Goal: Find specific page/section: Find specific page/section

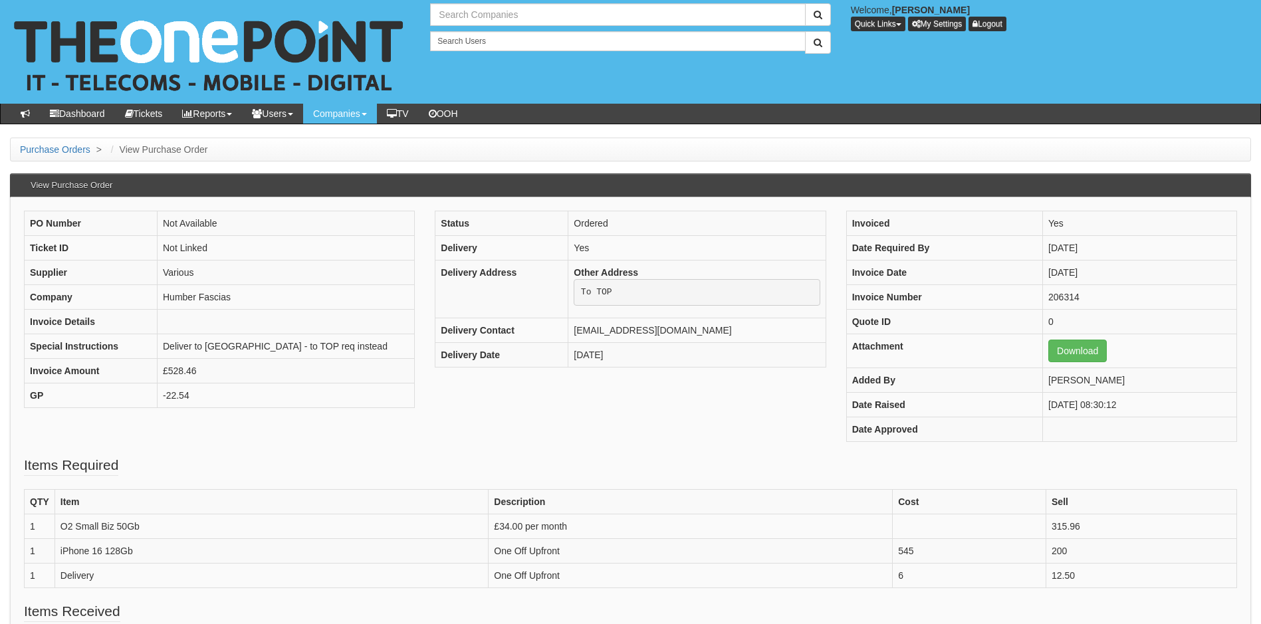
click at [508, 16] on input "text" at bounding box center [617, 14] width 375 height 23
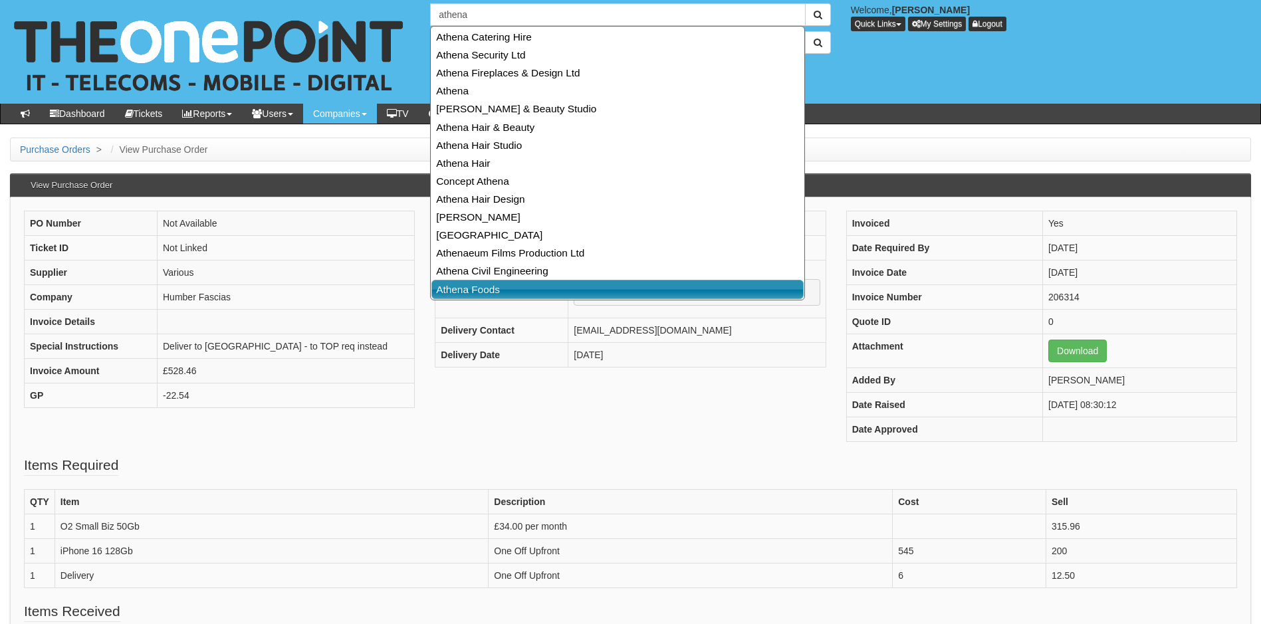
click at [490, 292] on link "Athena Foods" at bounding box center [617, 289] width 372 height 19
type input "Athena Foods"
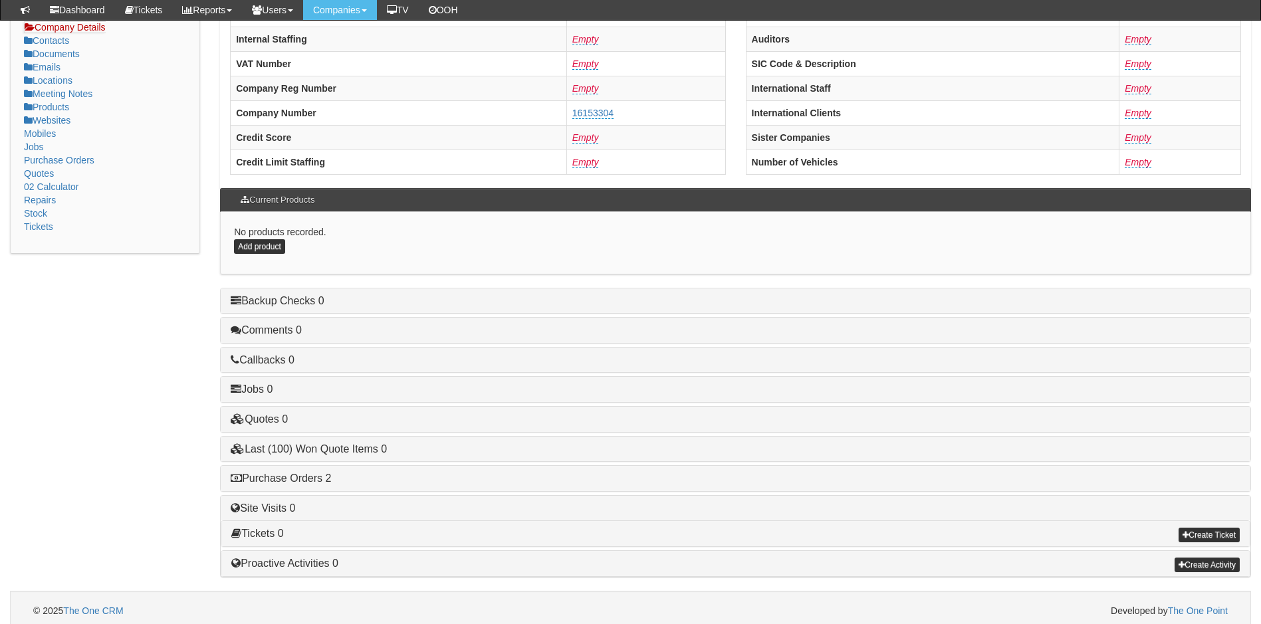
scroll to position [253, 0]
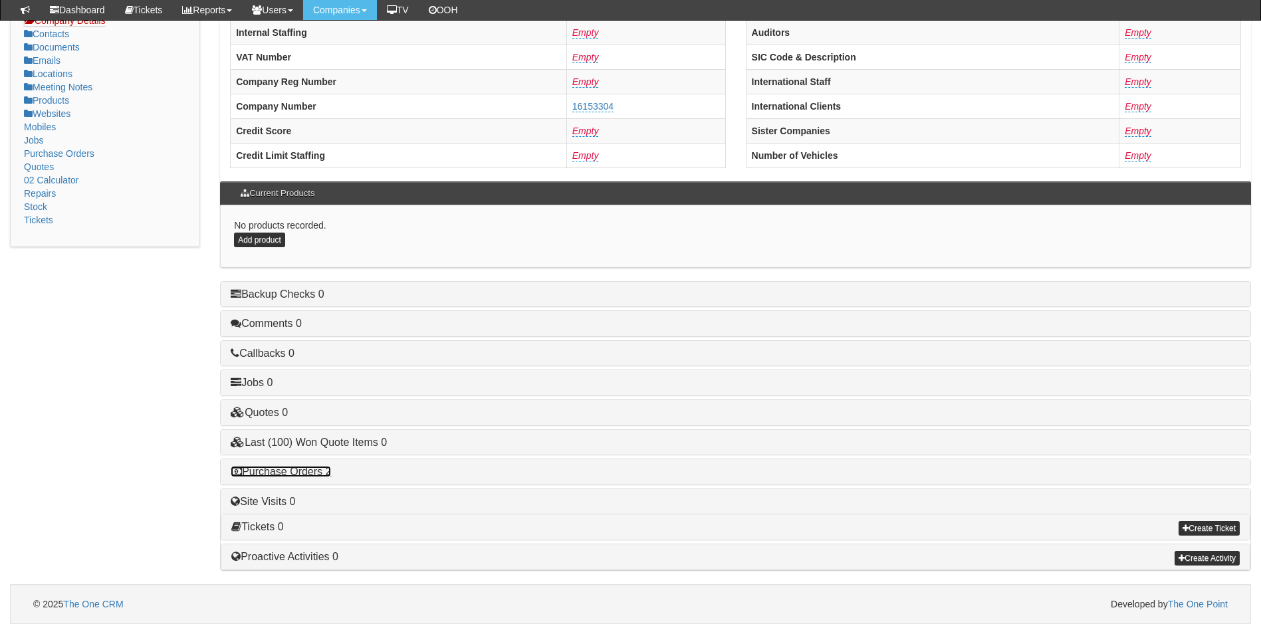
click at [312, 467] on link "Purchase Orders 2" at bounding box center [281, 471] width 100 height 11
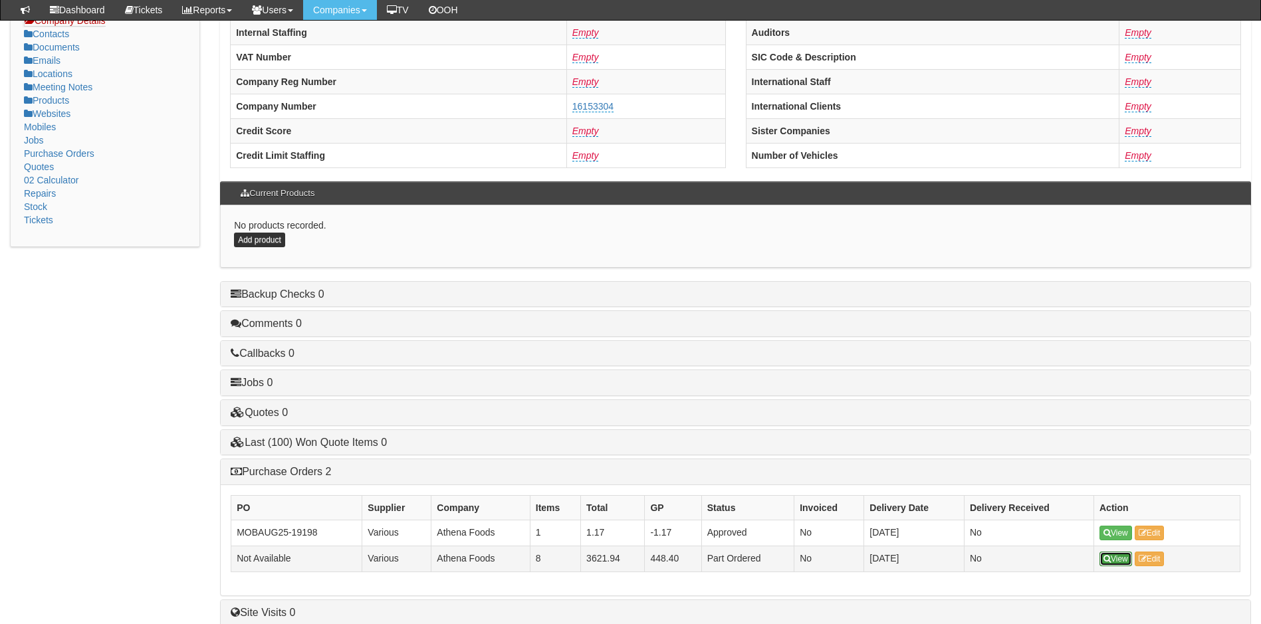
click at [1122, 559] on link "View" at bounding box center [1115, 559] width 33 height 15
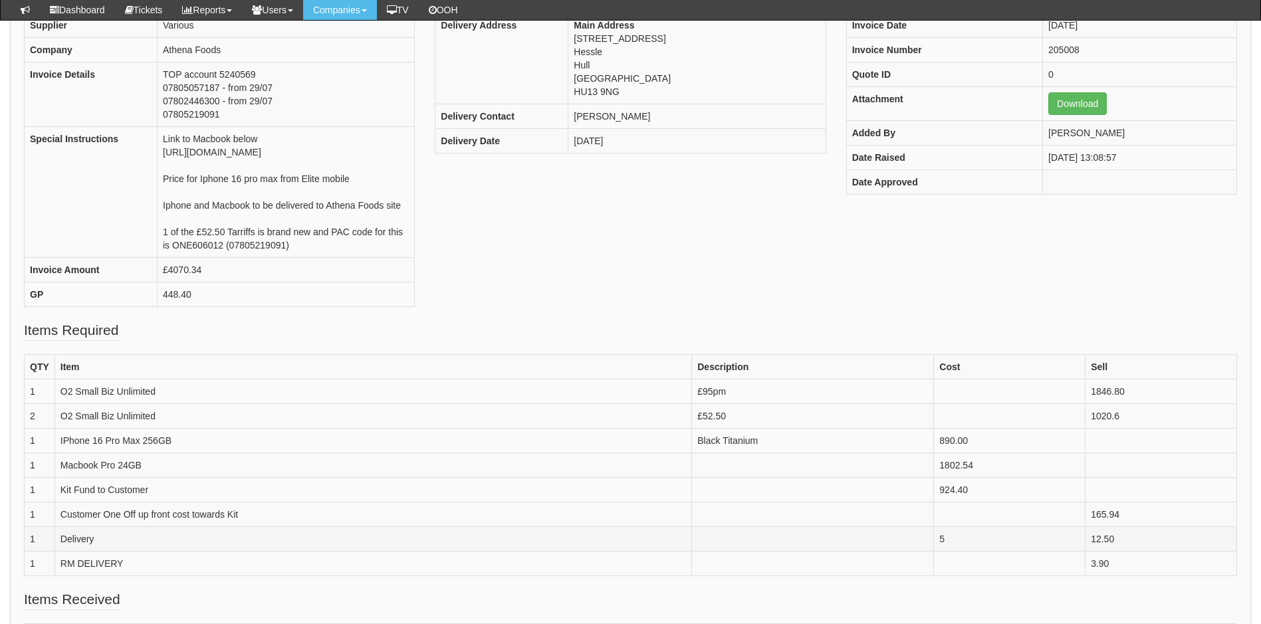
scroll to position [369, 0]
